Goal: Information Seeking & Learning: Find specific fact

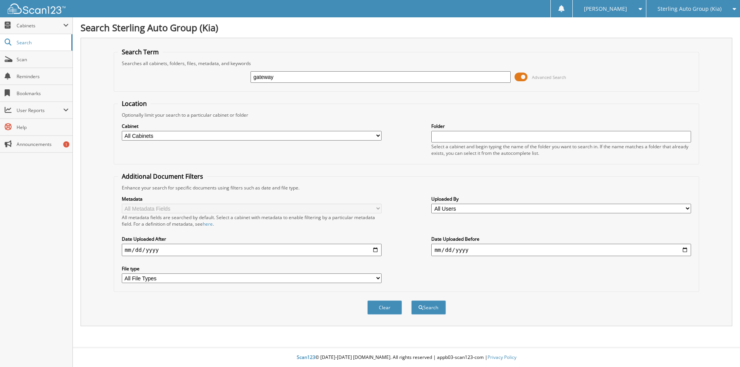
drag, startPoint x: 284, startPoint y: 77, endPoint x: 166, endPoint y: 75, distance: 117.5
click at [181, 77] on div "gateway Advanced Search" at bounding box center [406, 77] width 577 height 21
type input "1080346"
click at [411, 301] on button "Search" at bounding box center [428, 308] width 35 height 14
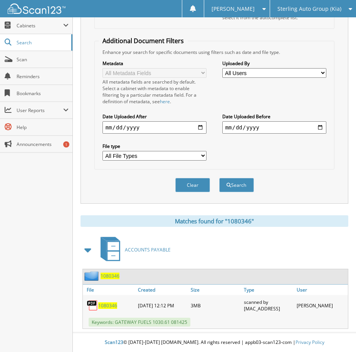
scroll to position [149, 0]
click at [97, 308] on img at bounding box center [93, 306] width 12 height 12
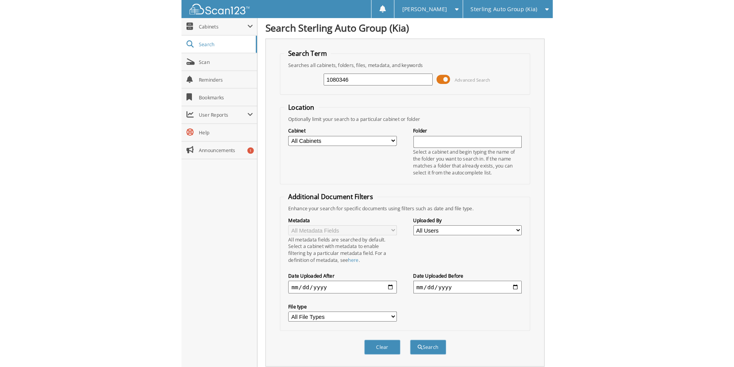
scroll to position [0, 0]
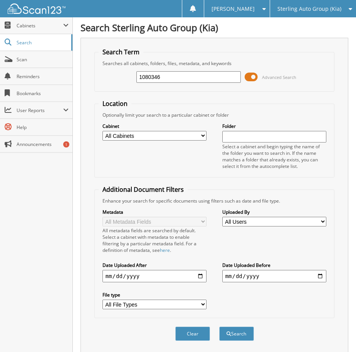
drag, startPoint x: 254, startPoint y: 0, endPoint x: 185, endPoint y: 48, distance: 83.8
click at [183, 50] on fieldset "Search Term Searches all cabinets, folders, files, metadata, and keywords 10803…" at bounding box center [214, 70] width 240 height 44
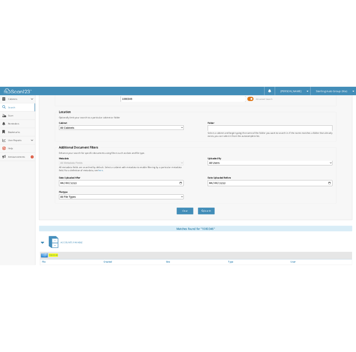
scroll to position [106, 0]
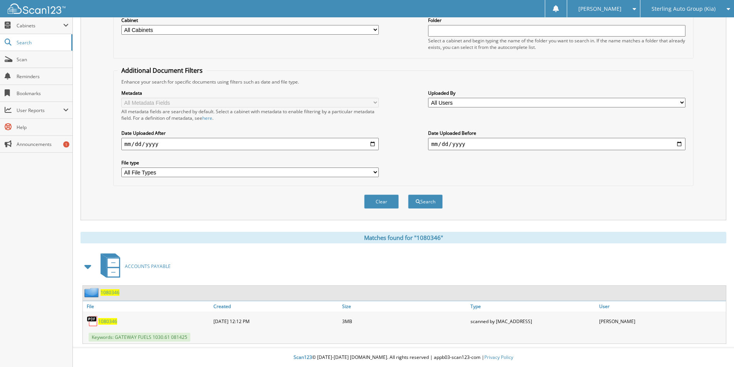
click at [102, 320] on span "1080346" at bounding box center [107, 321] width 19 height 7
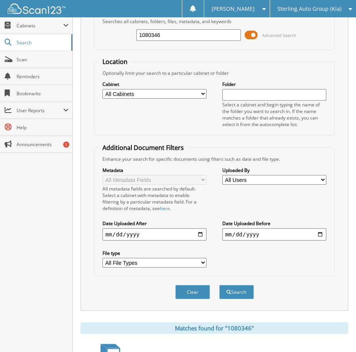
scroll to position [0, 0]
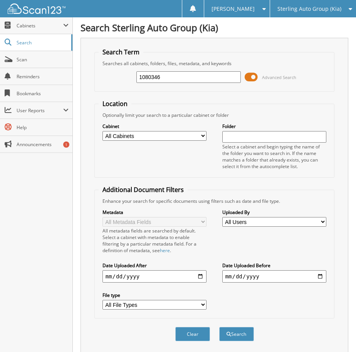
drag, startPoint x: 129, startPoint y: 77, endPoint x: 86, endPoint y: 72, distance: 43.1
click at [81, 78] on div "Search Term Searches all cabinets, folders, files, metadata, and keywords 10803…" at bounding box center [215, 195] width 268 height 315
type input "6"
type input "1080048"
click at [219, 327] on button "Search" at bounding box center [236, 334] width 35 height 14
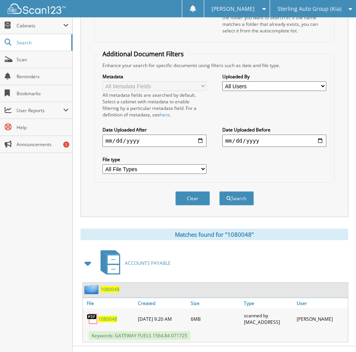
scroll to position [149, 0]
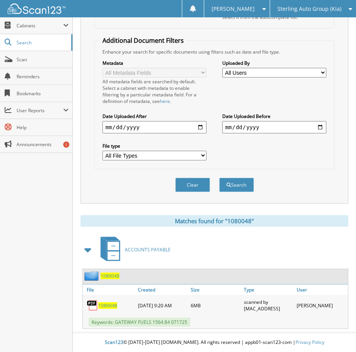
click at [107, 301] on div "1080048" at bounding box center [109, 305] width 53 height 17
click at [107, 306] on span "1080048" at bounding box center [107, 305] width 19 height 7
